Goal: Information Seeking & Learning: Check status

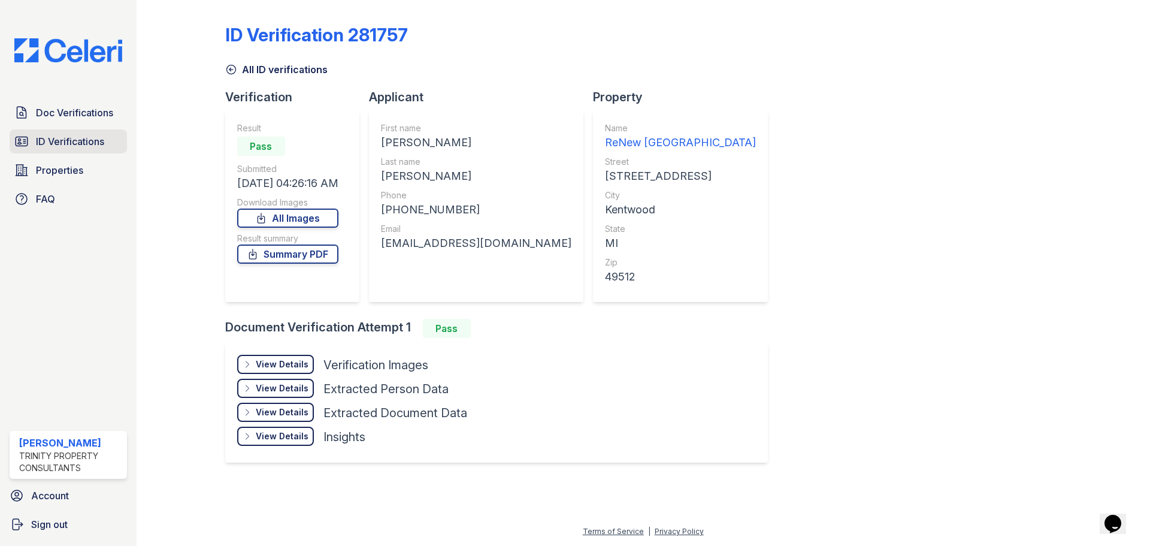
click at [94, 131] on link "ID Verifications" at bounding box center [68, 141] width 117 height 24
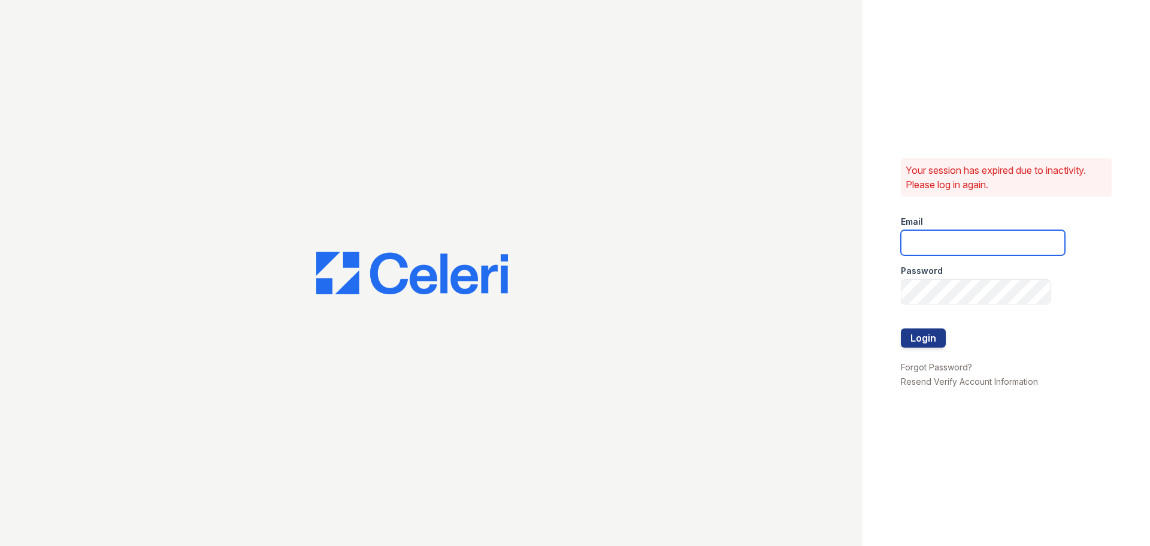
click at [952, 243] on input "email" at bounding box center [983, 242] width 164 height 25
type input "[EMAIL_ADDRESS][DOMAIN_NAME]"
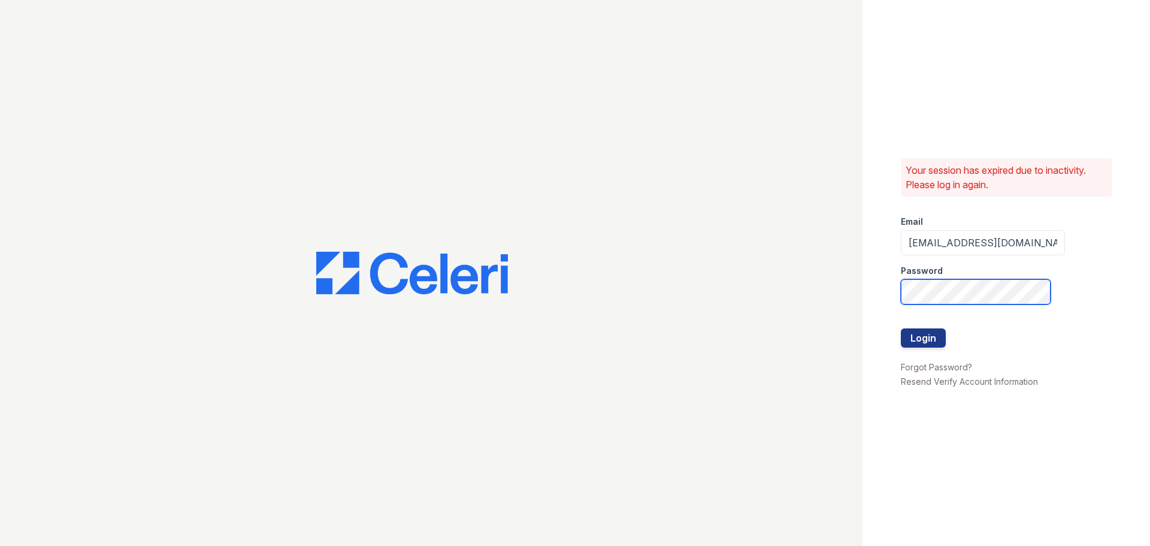
click at [901, 328] on button "Login" at bounding box center [923, 337] width 45 height 19
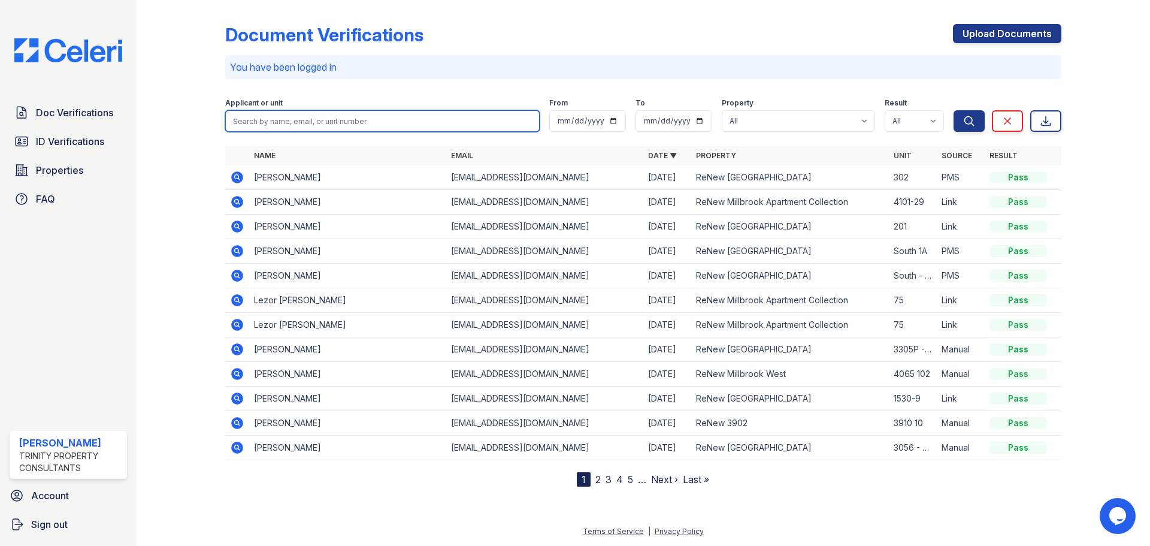
click at [331, 113] on input "search" at bounding box center [382, 121] width 314 height 22
type input "drena"
click at [953, 110] on button "Search" at bounding box center [968, 121] width 31 height 22
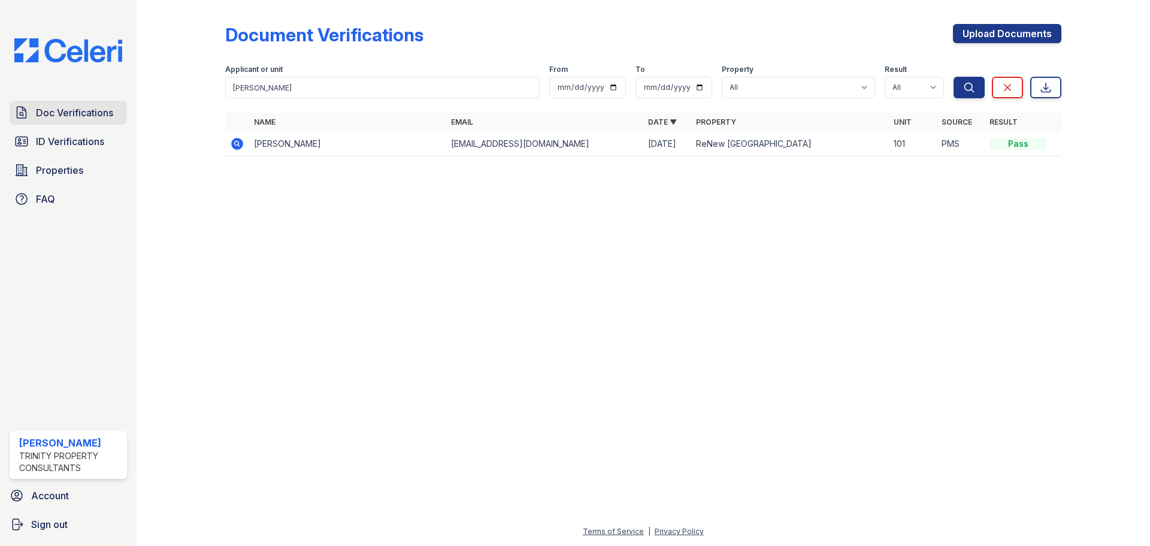
click at [77, 117] on span "Doc Verifications" at bounding box center [74, 112] width 77 height 14
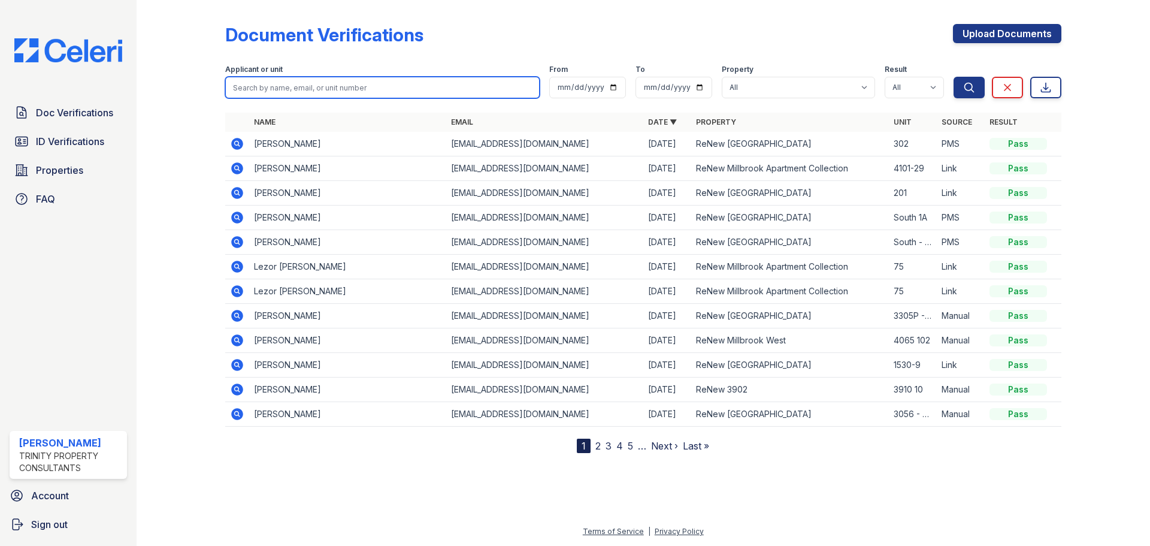
click at [311, 94] on input "search" at bounding box center [382, 88] width 314 height 22
type input "drena"
click at [953, 77] on button "Search" at bounding box center [968, 88] width 31 height 22
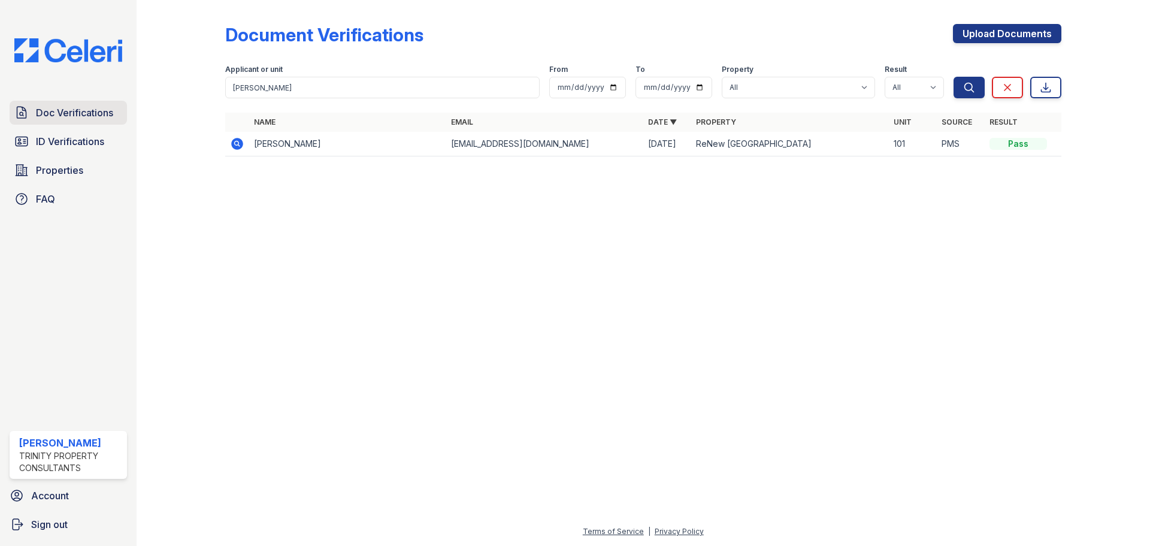
click at [77, 116] on span "Doc Verifications" at bounding box center [74, 112] width 77 height 14
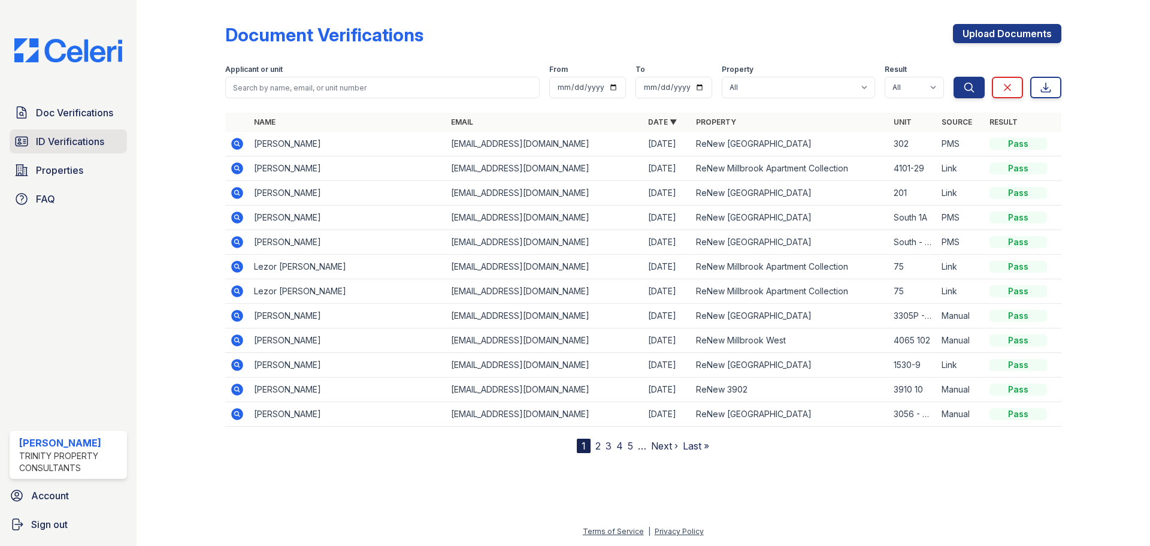
click at [68, 137] on span "ID Verifications" at bounding box center [70, 141] width 68 height 14
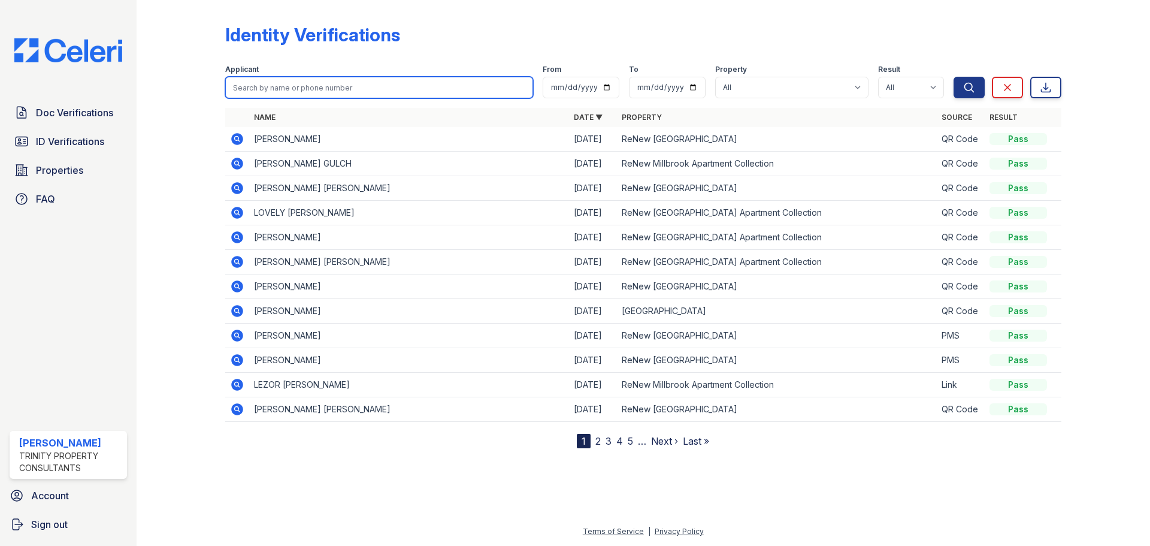
click at [280, 92] on input "search" at bounding box center [379, 88] width 308 height 22
type input "drena"
click at [953, 77] on button "Search" at bounding box center [968, 88] width 31 height 22
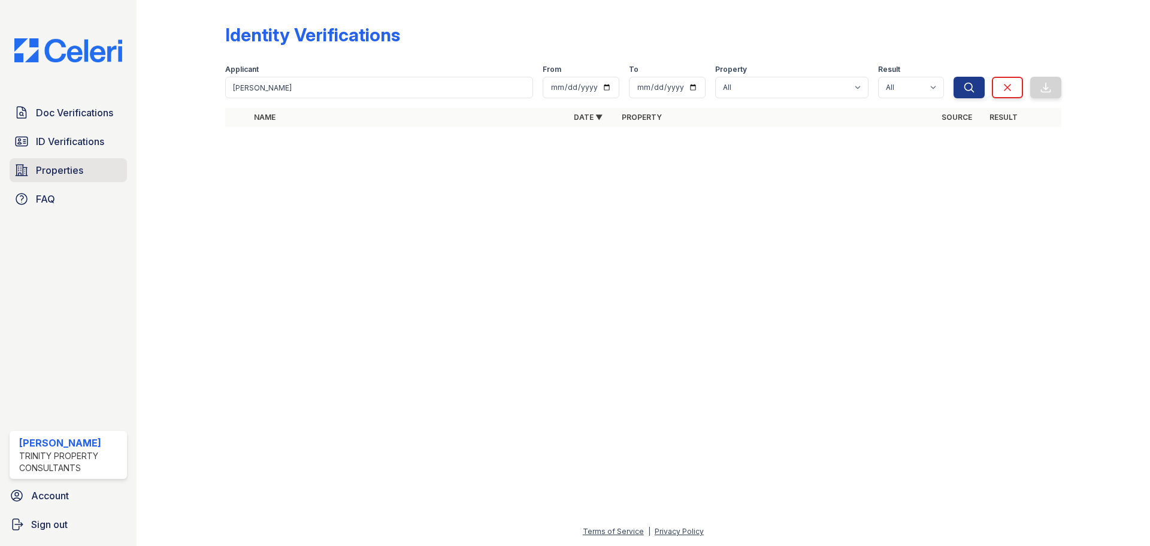
click at [69, 171] on span "Properties" at bounding box center [59, 170] width 47 height 14
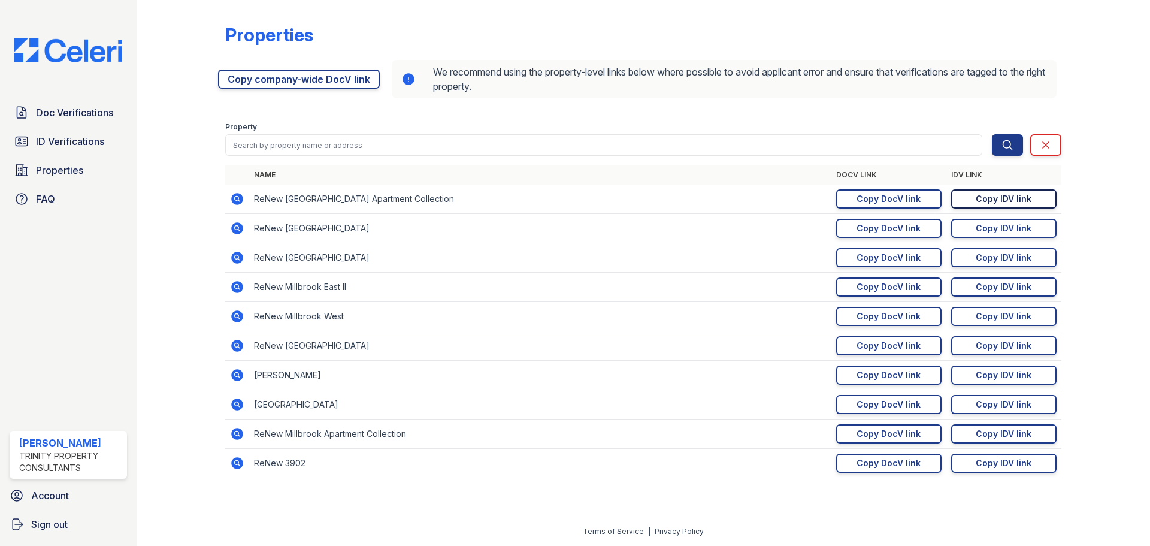
click at [978, 198] on div "Copy IDV link" at bounding box center [1004, 199] width 56 height 12
click at [86, 118] on span "Doc Verifications" at bounding box center [74, 112] width 77 height 14
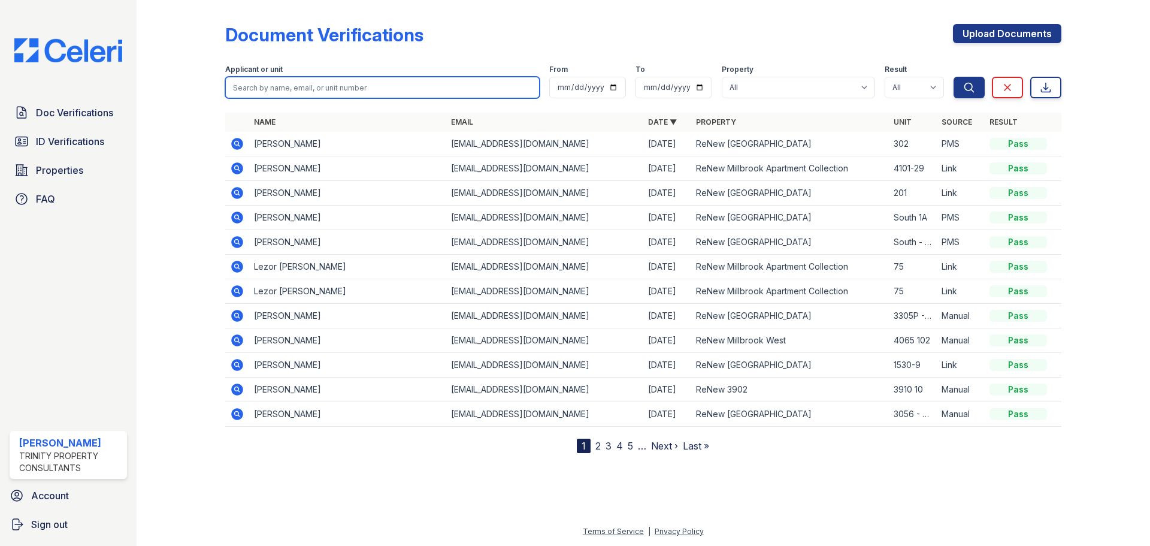
click at [308, 90] on input "search" at bounding box center [382, 88] width 314 height 22
type input "drena"
click at [953, 77] on button "Search" at bounding box center [968, 88] width 31 height 22
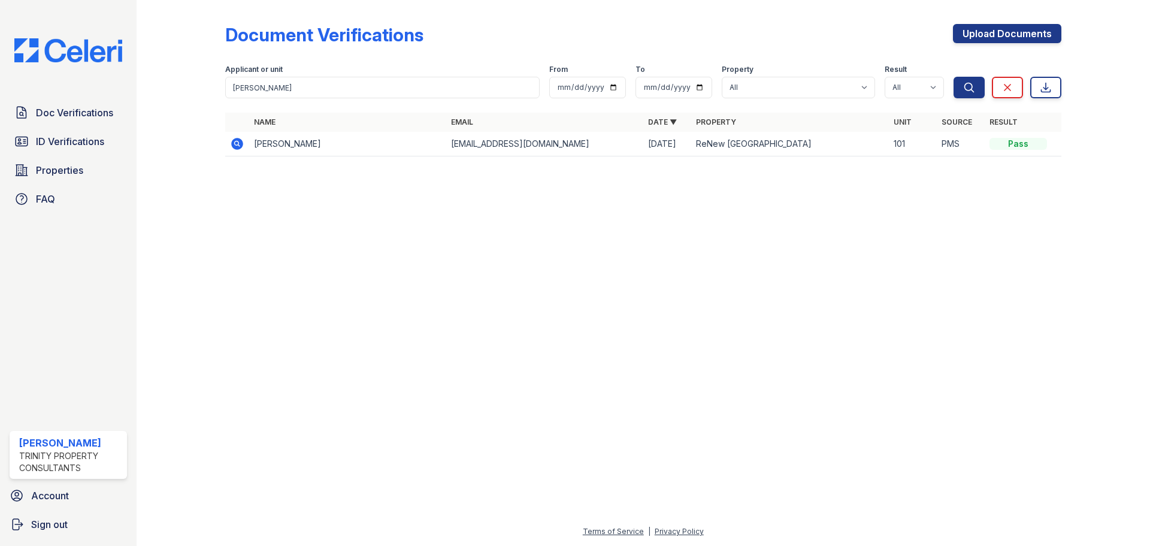
click at [234, 149] on icon at bounding box center [237, 144] width 14 height 14
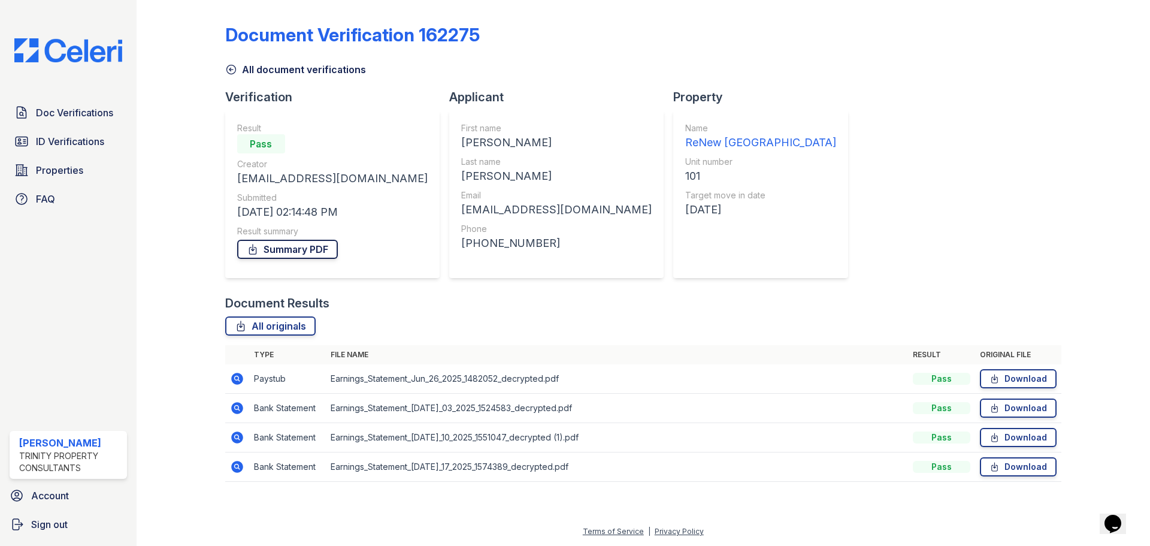
click at [325, 243] on link "Summary PDF" at bounding box center [287, 249] width 101 height 19
